Goal: Task Accomplishment & Management: Use online tool/utility

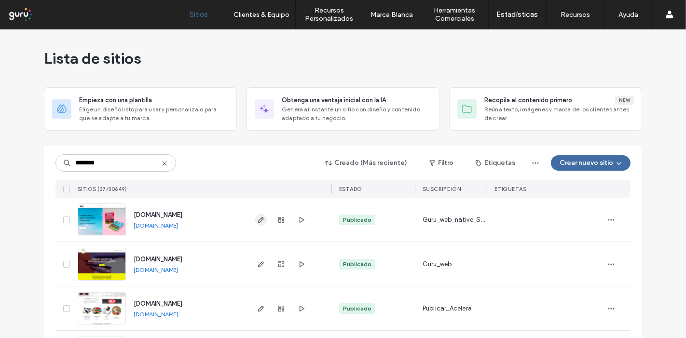
type input "********"
click at [257, 218] on icon "button" at bounding box center [261, 220] width 8 height 8
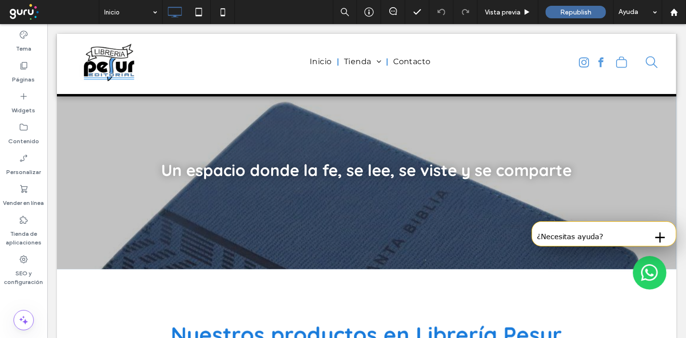
scroll to position [1714, 0]
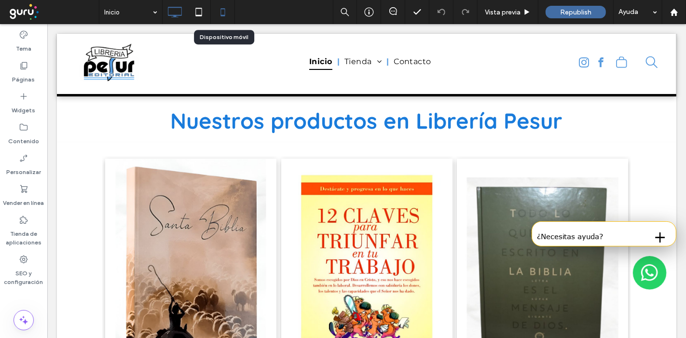
click at [215, 17] on icon at bounding box center [222, 11] width 19 height 19
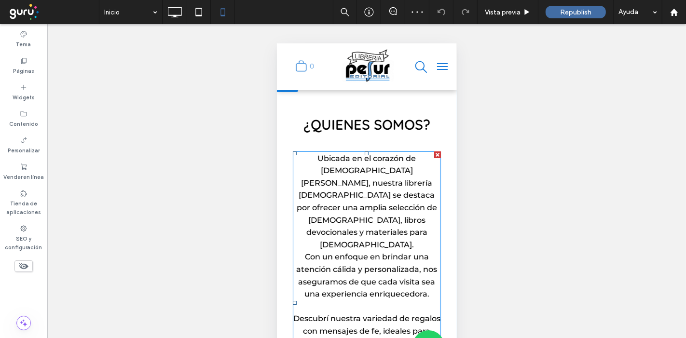
scroll to position [0, 0]
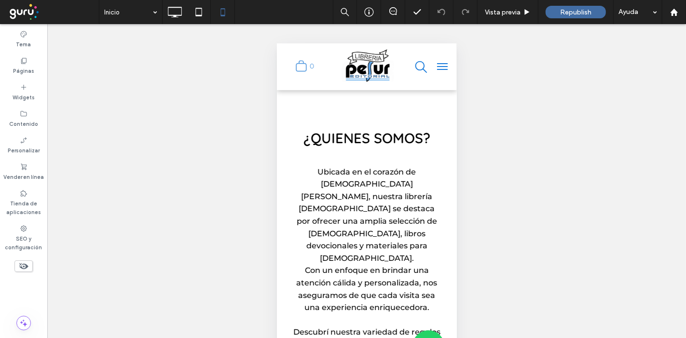
click at [26, 265] on use at bounding box center [23, 266] width 9 height 6
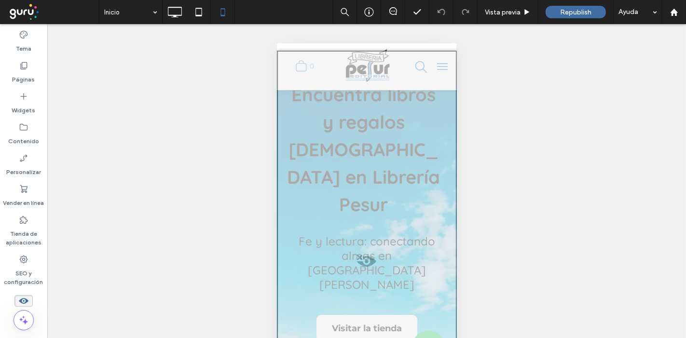
scroll to position [54, 0]
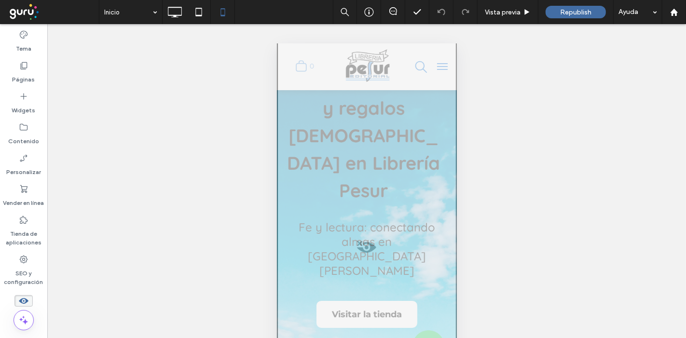
click at [359, 248] on span at bounding box center [366, 249] width 178 height 19
click at [379, 260] on button "Sí" at bounding box center [383, 260] width 29 height 12
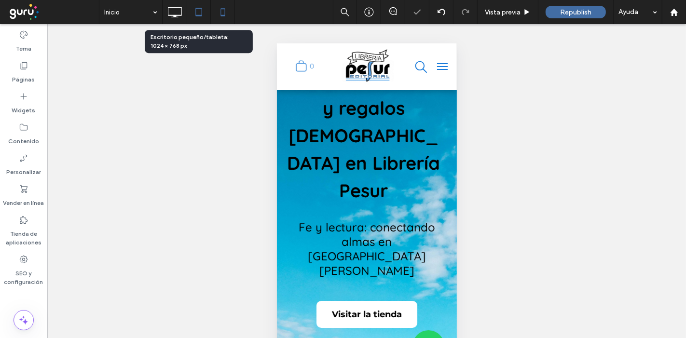
click at [202, 15] on icon at bounding box center [198, 11] width 19 height 19
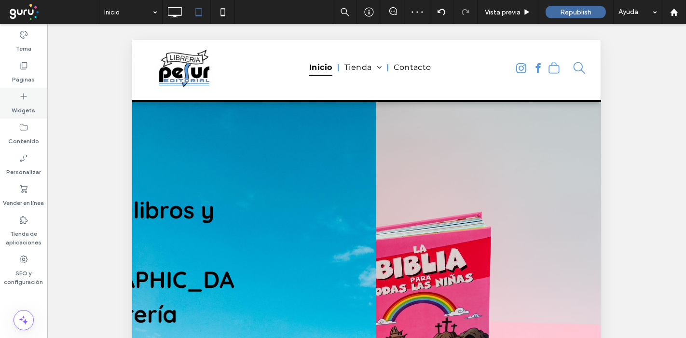
scroll to position [0, 0]
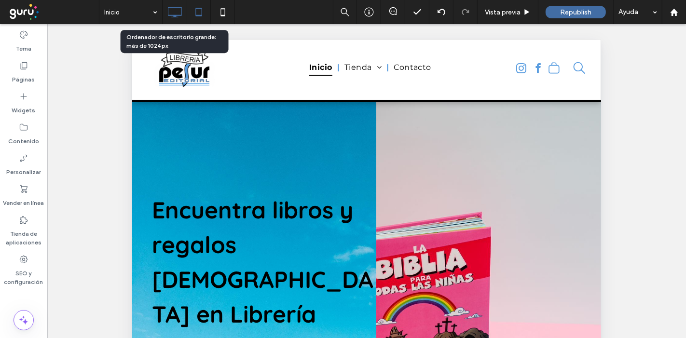
click at [174, 10] on icon at bounding box center [174, 11] width 19 height 19
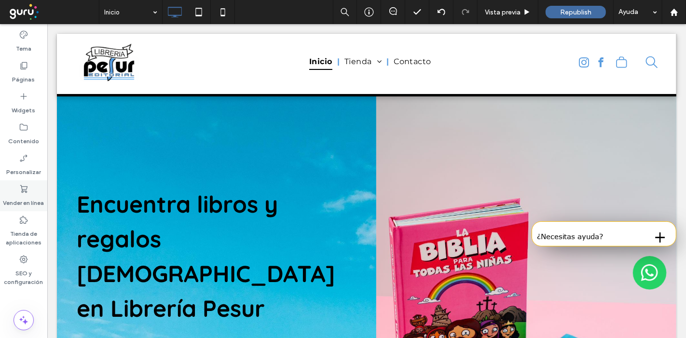
click at [18, 195] on label "Vender en línea" at bounding box center [23, 200] width 41 height 13
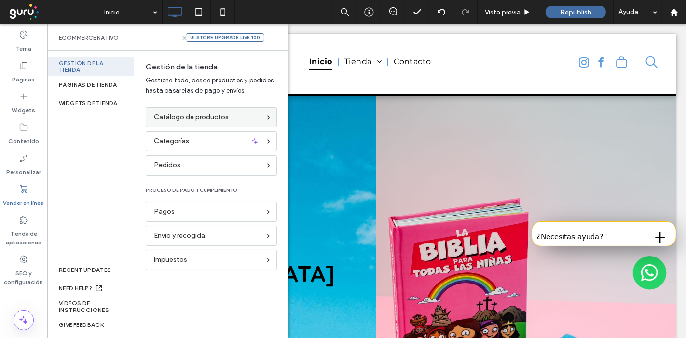
click at [221, 120] on span "Catálogo de productos" at bounding box center [191, 117] width 75 height 11
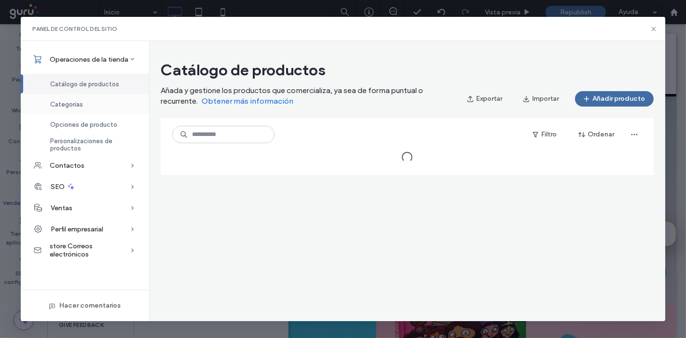
click at [93, 105] on div "Categorías" at bounding box center [85, 104] width 128 height 20
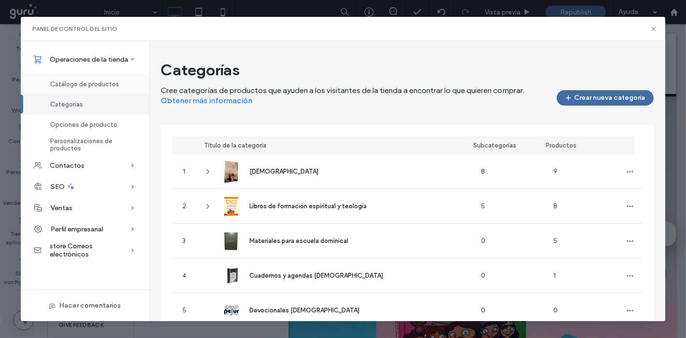
click at [87, 75] on div "Catálogo de productos" at bounding box center [85, 84] width 128 height 20
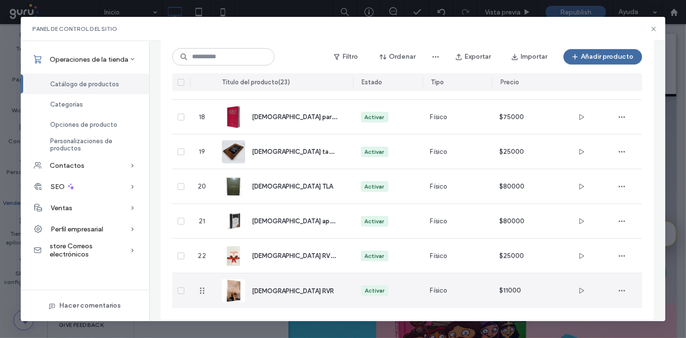
scroll to position [658, 0]
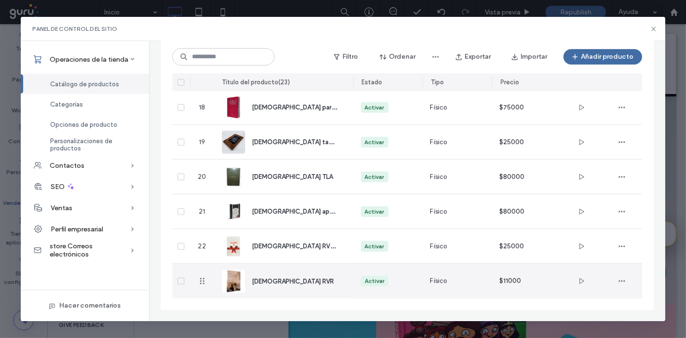
click at [341, 283] on div "Biblia RVR" at bounding box center [283, 281] width 123 height 35
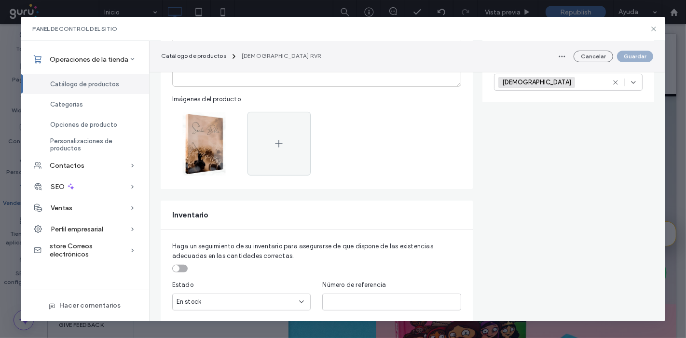
scroll to position [161, 0]
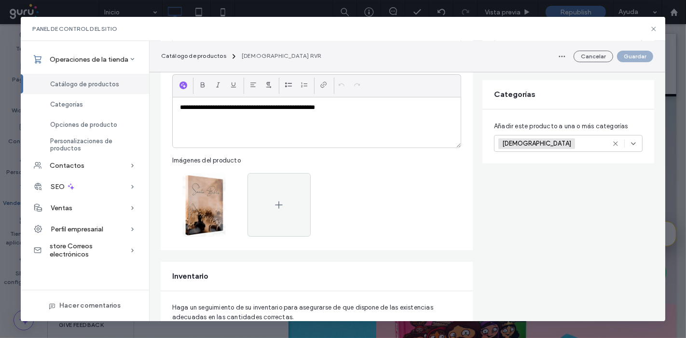
drag, startPoint x: 633, startPoint y: 137, endPoint x: 634, endPoint y: 142, distance: 5.4
click at [634, 137] on div "Biblias +0 Biblias +0" at bounding box center [568, 143] width 148 height 17
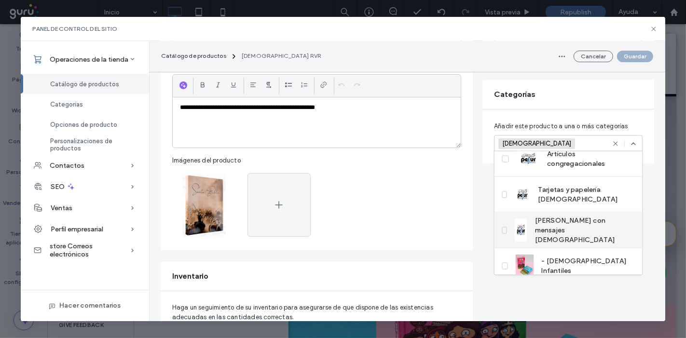
scroll to position [230, 0]
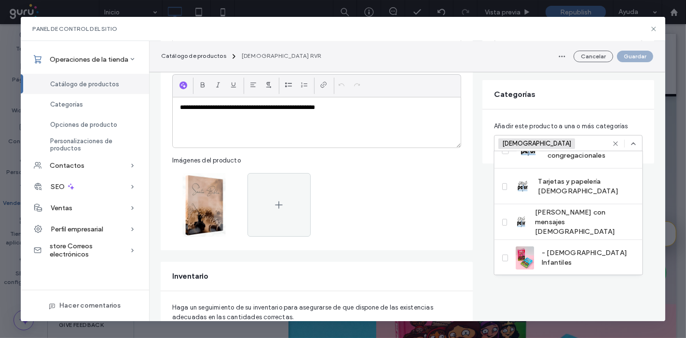
click at [607, 50] on div "Cancelar Guardar" at bounding box center [603, 56] width 99 height 15
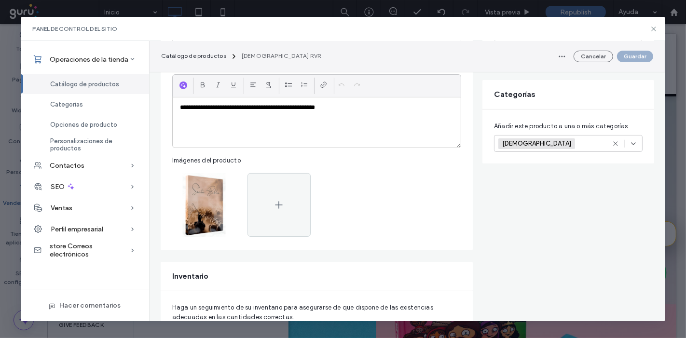
click at [596, 55] on button "Cancelar" at bounding box center [593, 57] width 40 height 12
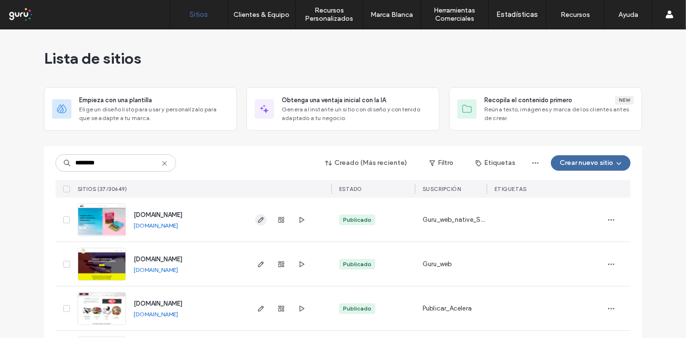
type input "********"
click at [257, 219] on icon "button" at bounding box center [261, 220] width 8 height 8
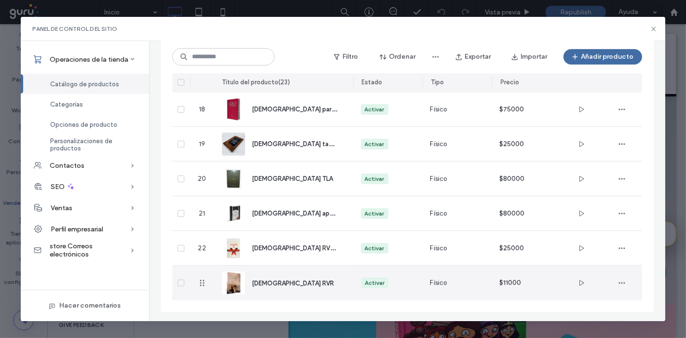
scroll to position [658, 0]
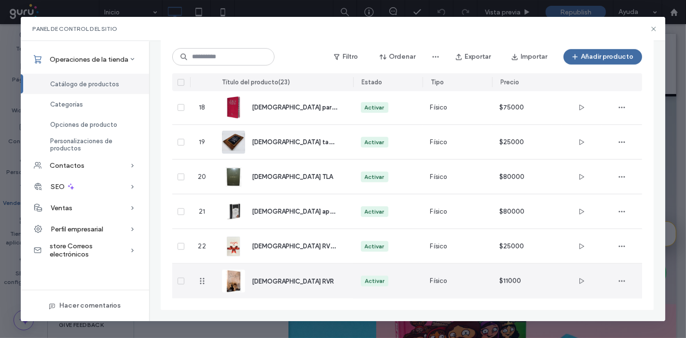
click at [320, 283] on div "Biblia RVR" at bounding box center [295, 281] width 86 height 10
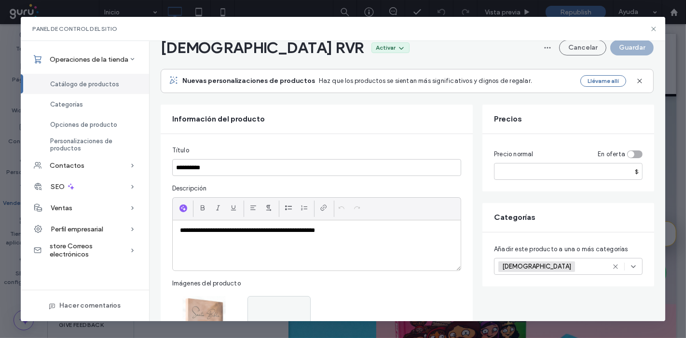
scroll to position [54, 0]
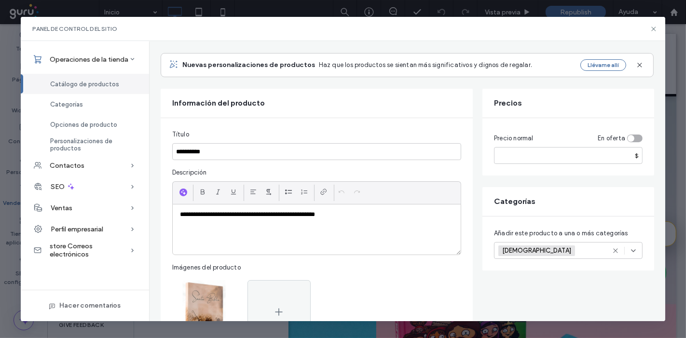
click at [626, 251] on div at bounding box center [624, 251] width 26 height 8
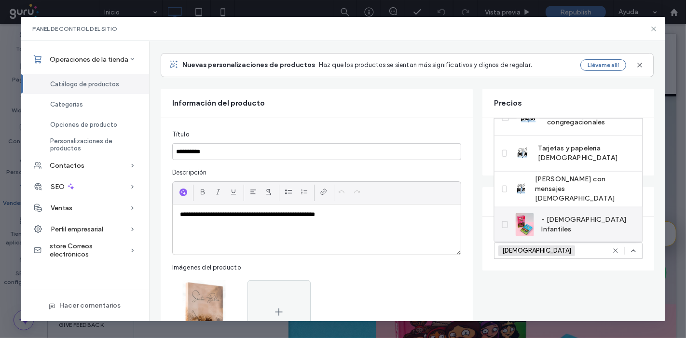
scroll to position [230, 0]
click at [651, 25] on icon at bounding box center [653, 29] width 8 height 8
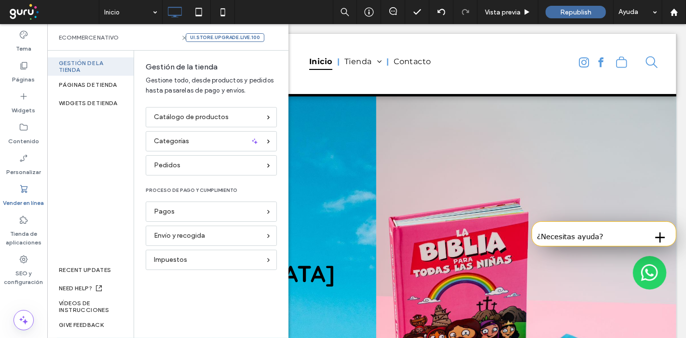
click at [19, 7] on span at bounding box center [53, 11] width 92 height 19
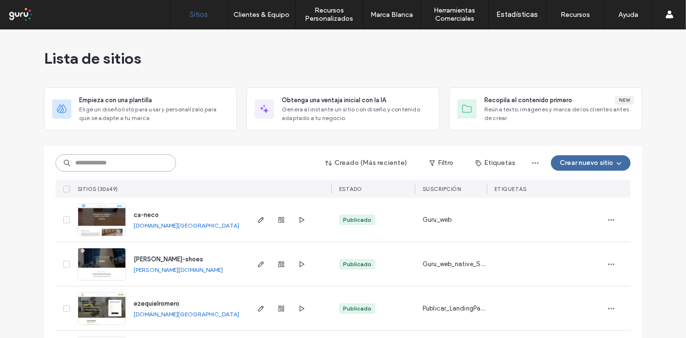
click at [130, 159] on input at bounding box center [115, 162] width 121 height 17
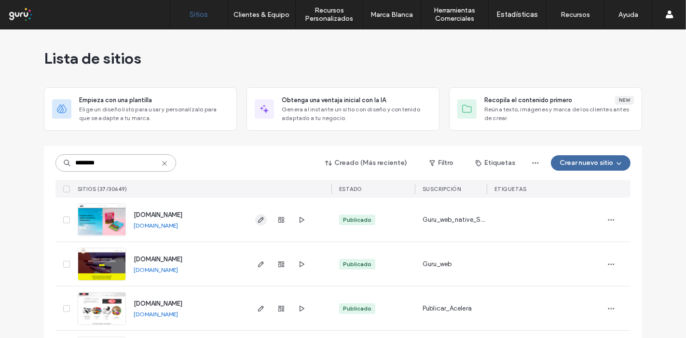
type input "********"
click at [262, 218] on span "button" at bounding box center [261, 220] width 12 height 12
